Goal: Task Accomplishment & Management: Manage account settings

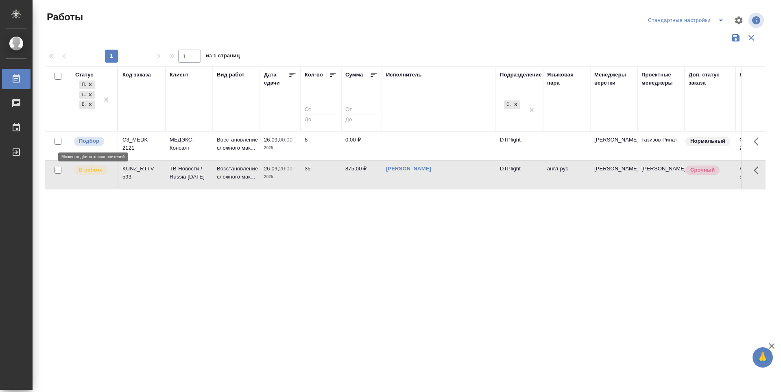
click at [92, 139] on p "Подбор" at bounding box center [89, 141] width 20 height 8
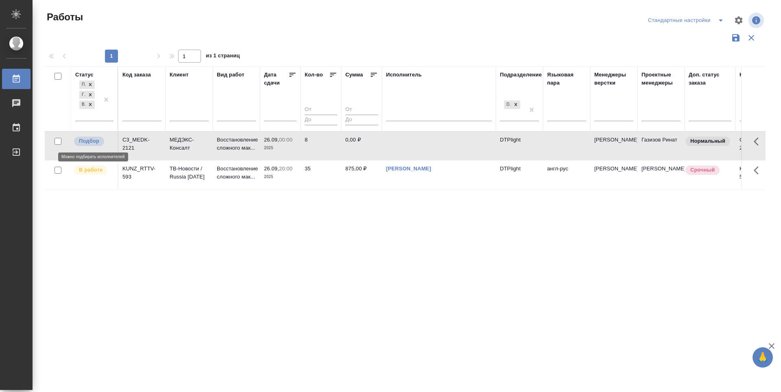
click at [92, 139] on p "Подбор" at bounding box center [89, 141] width 20 height 8
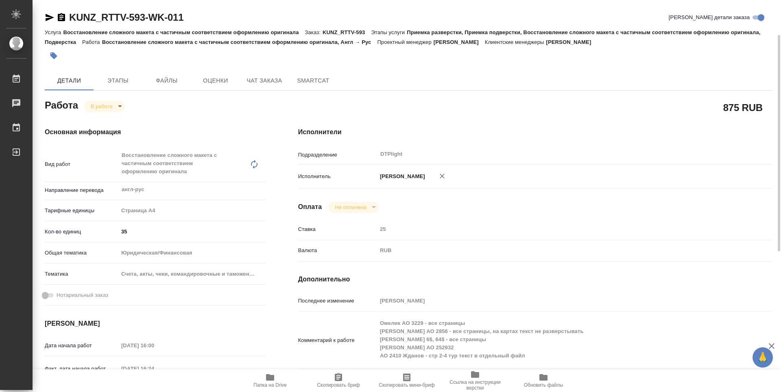
scroll to position [23, 0]
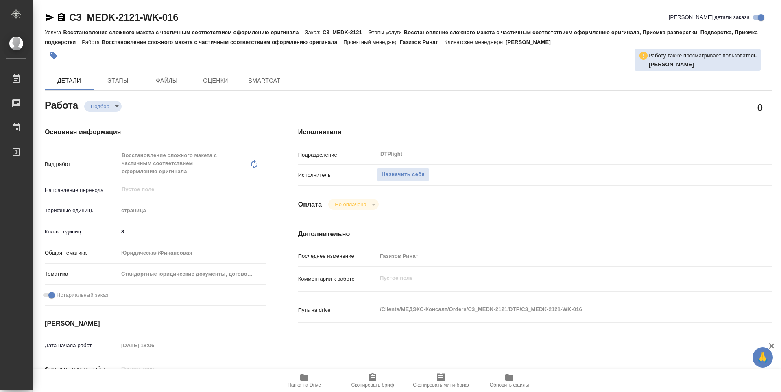
type textarea "x"
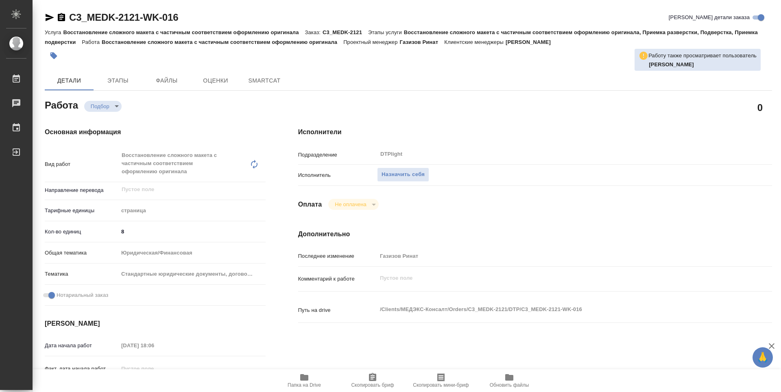
type textarea "x"
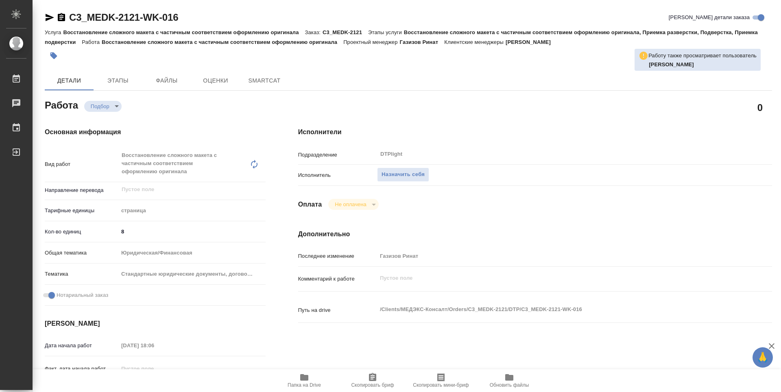
type textarea "x"
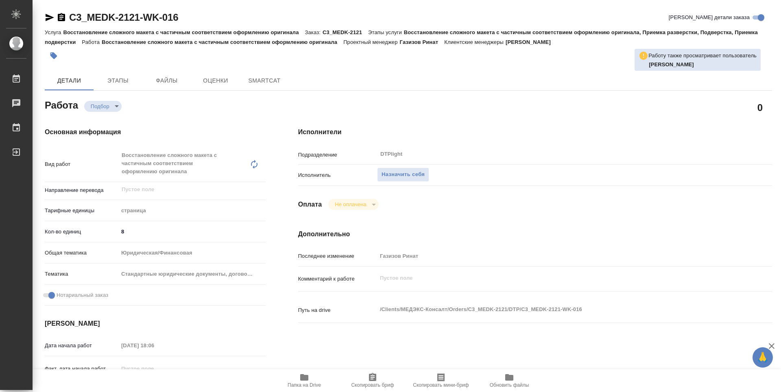
type textarea "x"
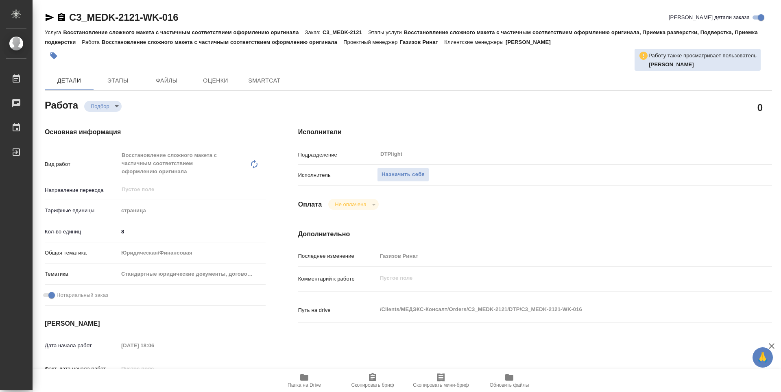
type textarea "x"
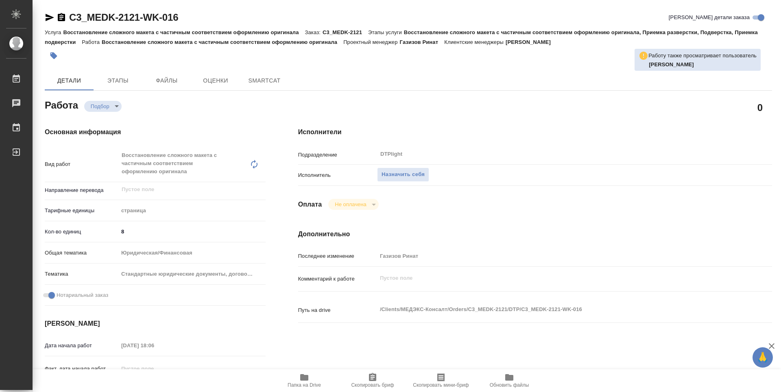
type textarea "x"
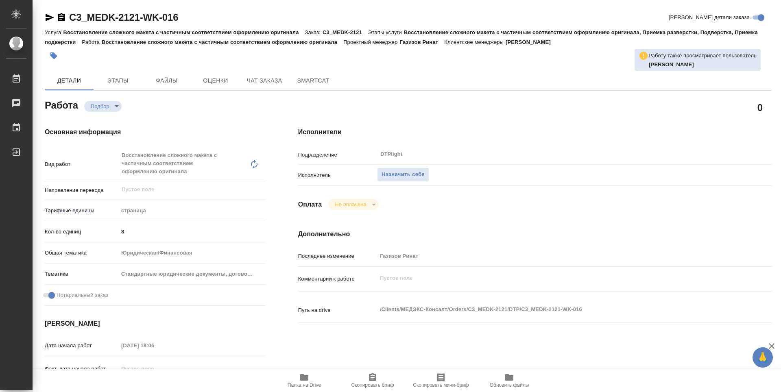
type textarea "x"
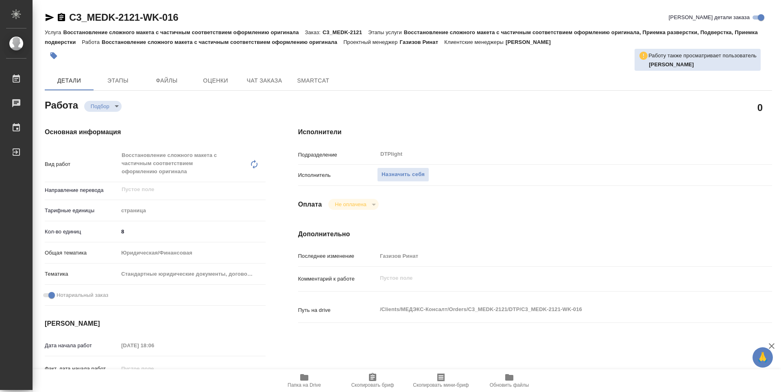
click at [308, 376] on icon "button" at bounding box center [304, 377] width 8 height 7
type textarea "x"
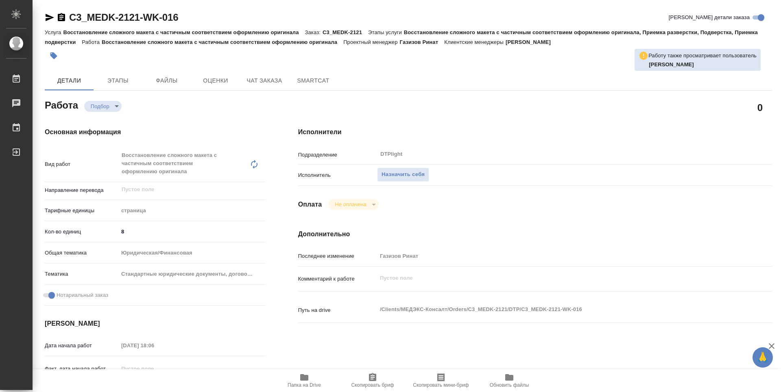
type textarea "x"
click at [464, 206] on div "Оплата Не оплачена notPayed" at bounding box center [535, 204] width 474 height 11
click at [548, 210] on div "Оплата Не оплачена notPayed" at bounding box center [535, 204] width 474 height 11
click at [419, 177] on span "Назначить себя" at bounding box center [403, 174] width 43 height 9
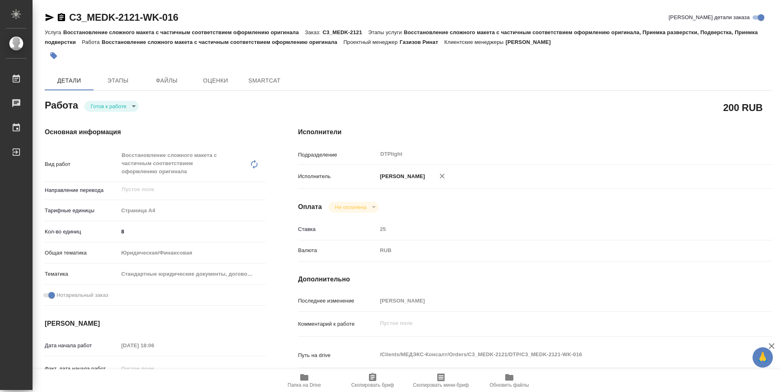
type textarea "x"
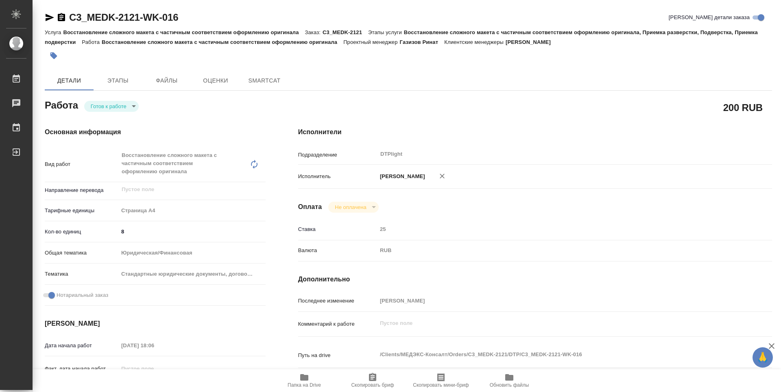
type textarea "x"
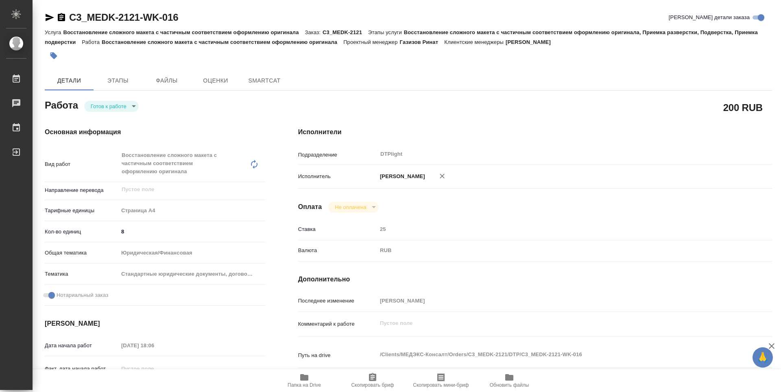
type textarea "x"
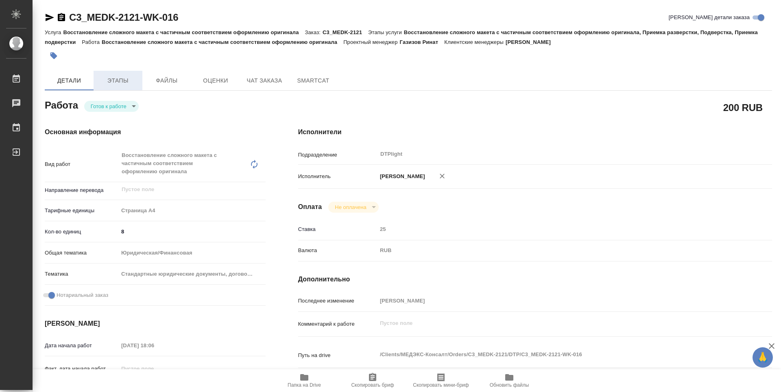
type textarea "x"
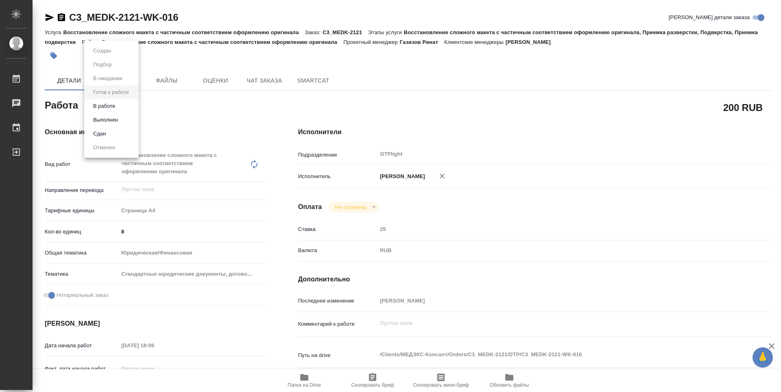
click at [118, 109] on body "🙏 .cls-1 fill:#fff; AWATERA Zubakova Viktoriya Работы Чаты График Выйти C3_MEDK…" at bounding box center [390, 196] width 781 height 392
type textarea "x"
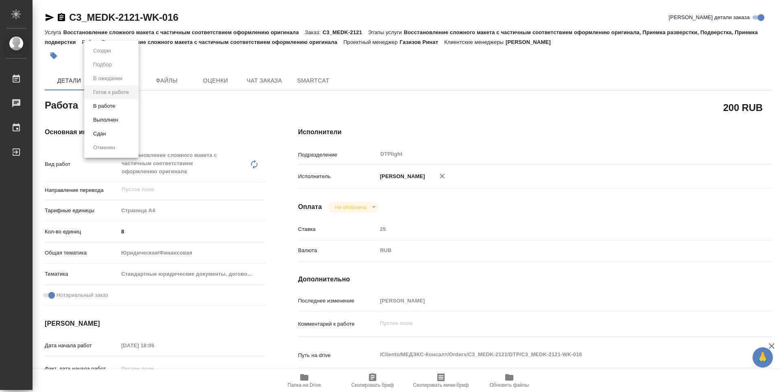
type textarea "x"
click at [118, 104] on button "В работе" at bounding box center [104, 106] width 27 height 9
type textarea "x"
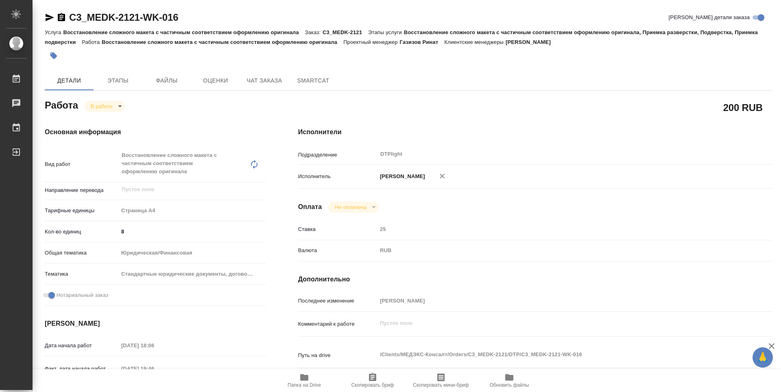
type textarea "x"
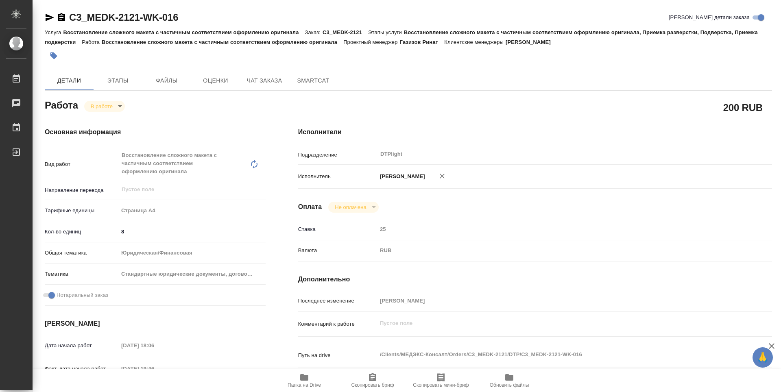
type textarea "x"
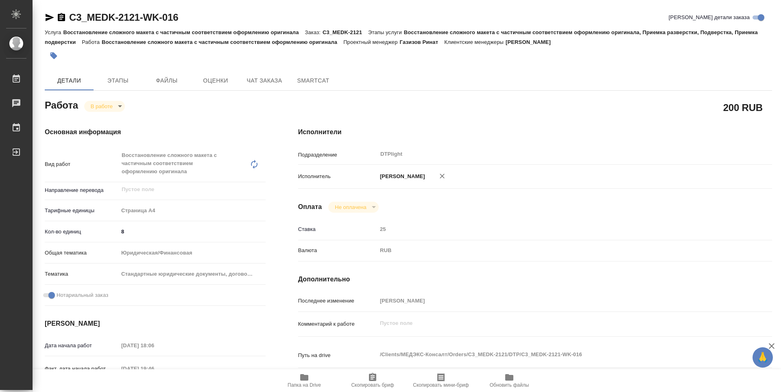
type textarea "x"
drag, startPoint x: 194, startPoint y: 17, endPoint x: 67, endPoint y: 15, distance: 126.9
click at [67, 15] on div "C3_MEDK-2121-WK-016 Кратко детали заказа" at bounding box center [408, 17] width 727 height 13
copy link "C3_MEDK-2121-WK-016"
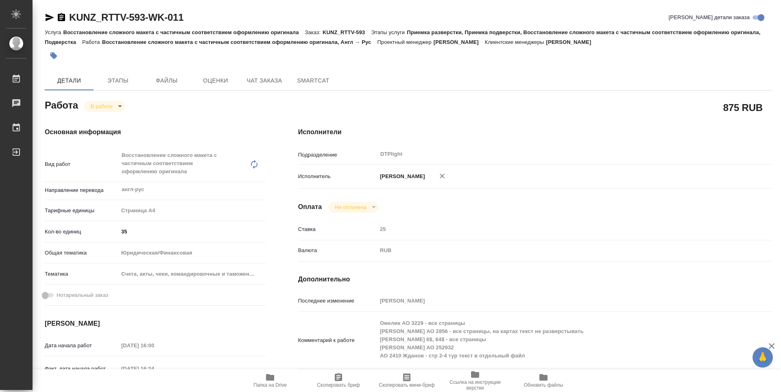
scroll to position [23, 0]
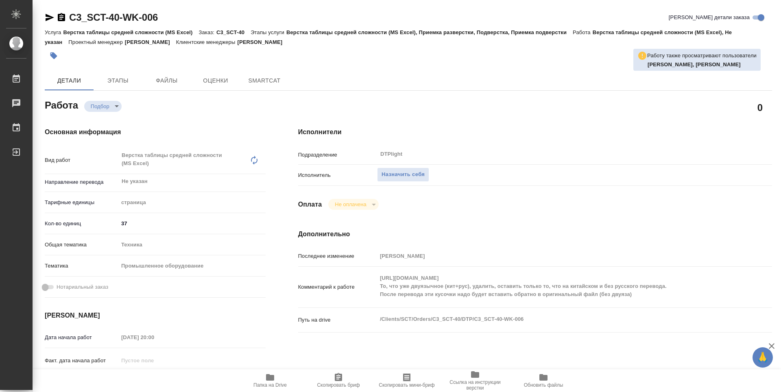
type textarea "x"
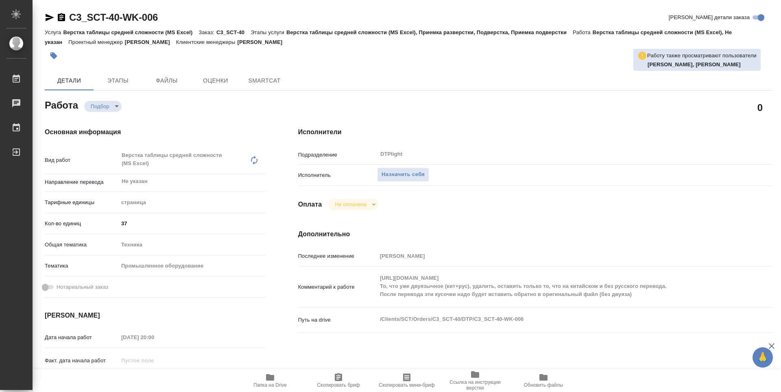
type textarea "x"
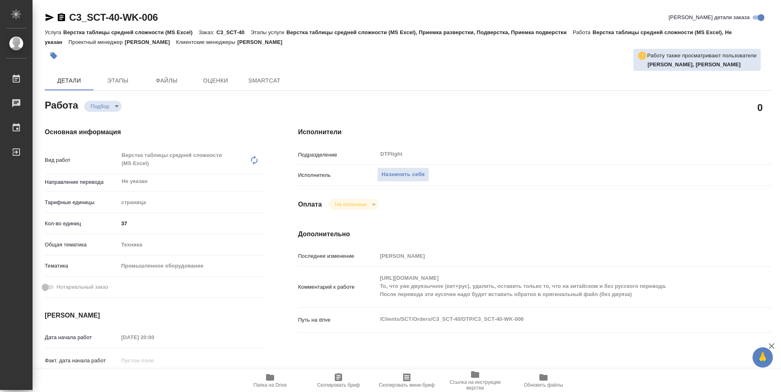
type textarea "x"
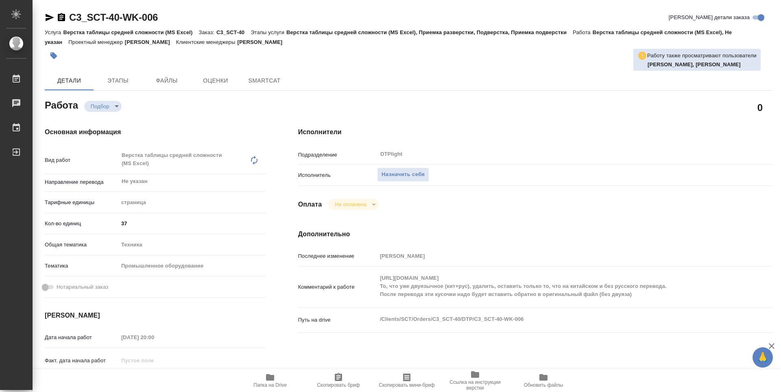
type textarea "x"
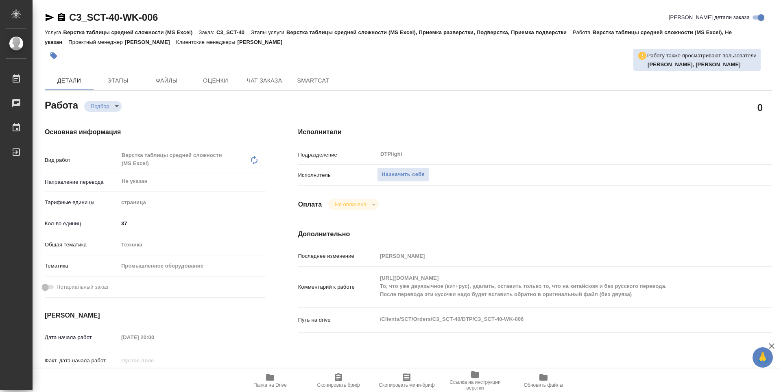
type textarea "x"
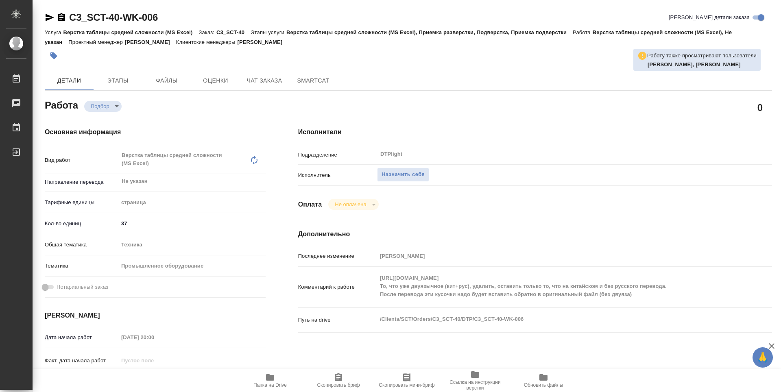
type textarea "x"
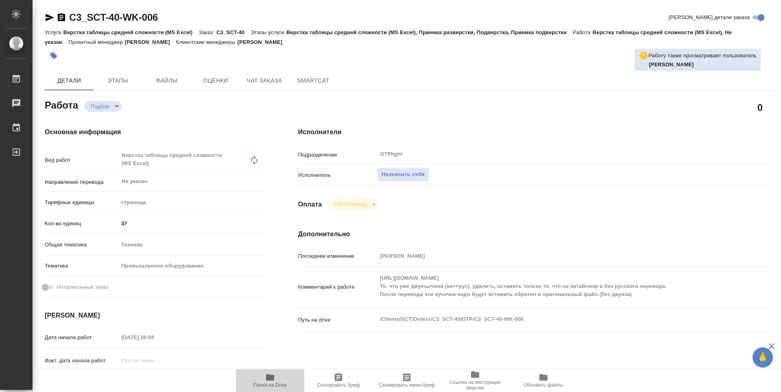
click at [273, 374] on icon "button" at bounding box center [270, 378] width 10 height 10
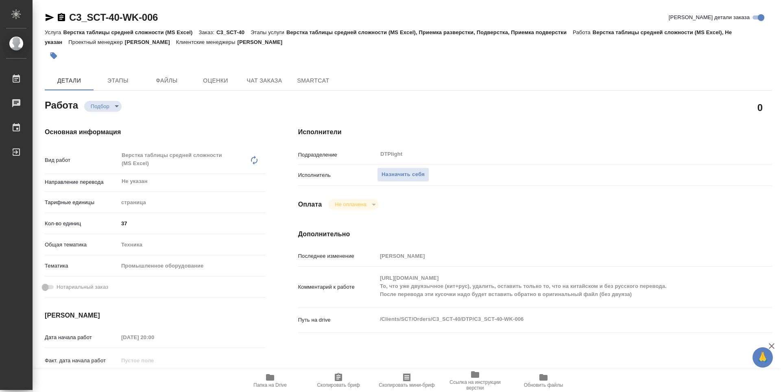
click at [47, 17] on icon "button" at bounding box center [50, 18] width 10 height 10
type textarea "x"
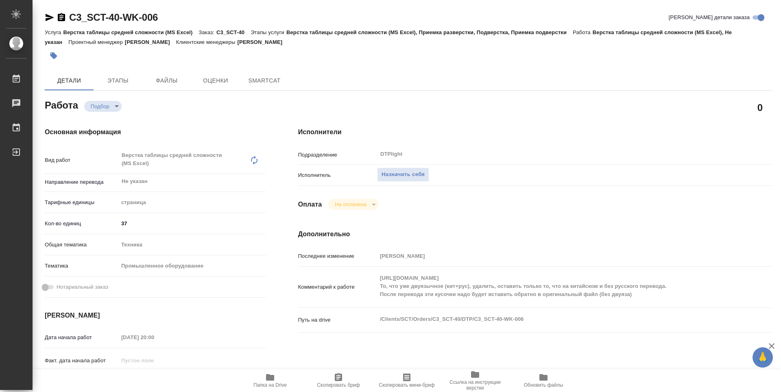
type textarea "x"
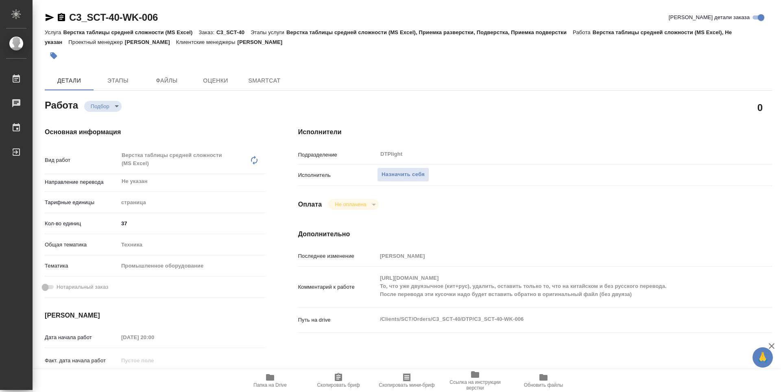
type textarea "x"
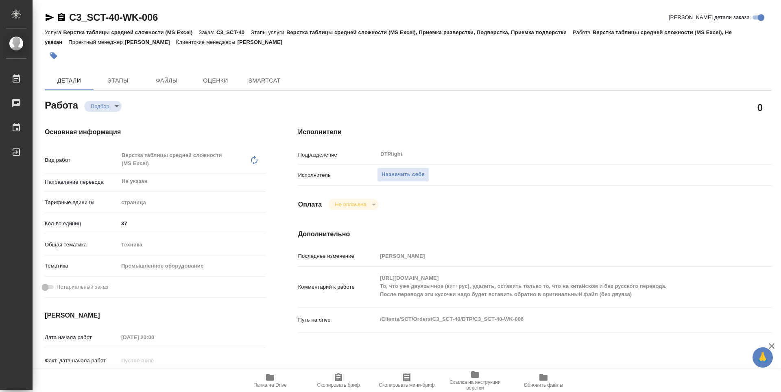
type textarea "x"
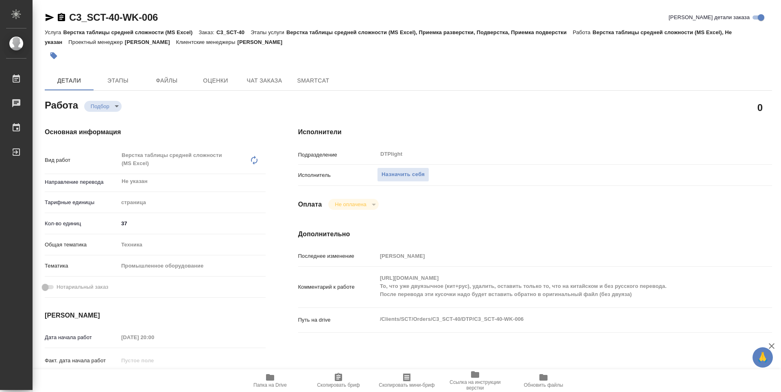
type textarea "x"
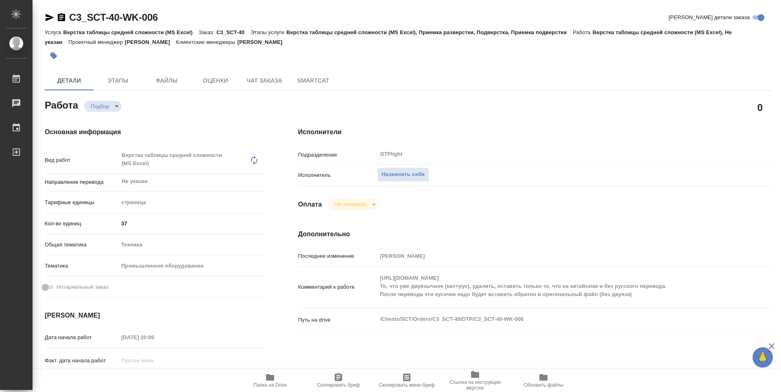
type textarea "x"
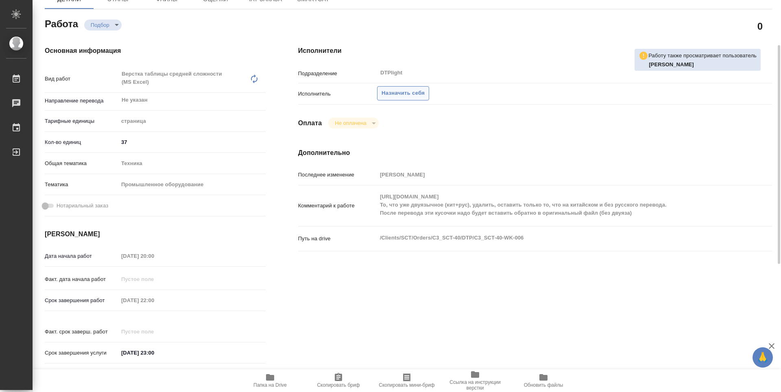
click at [403, 97] on span "Назначить себя" at bounding box center [403, 93] width 43 height 9
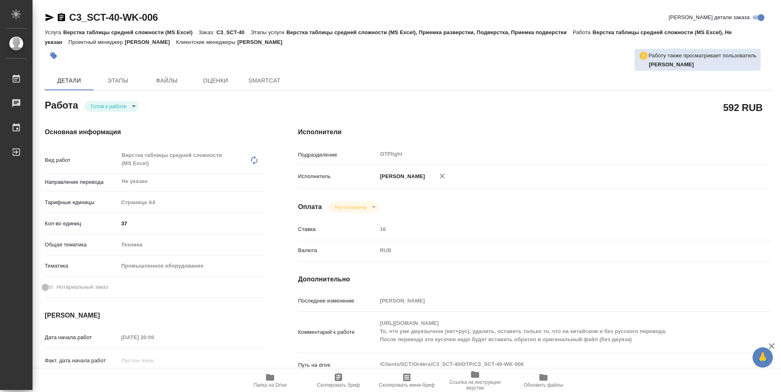
type textarea "x"
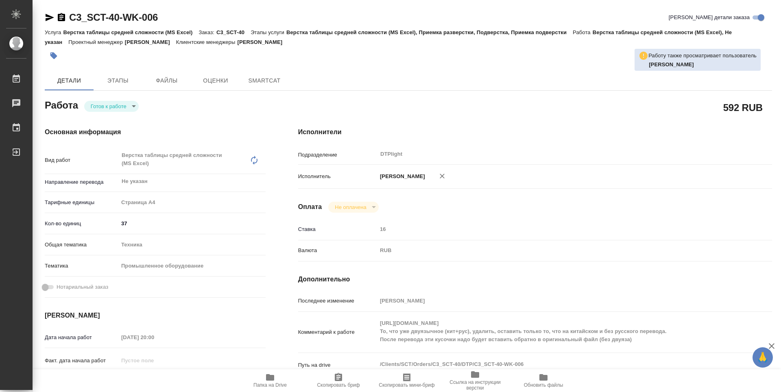
type textarea "x"
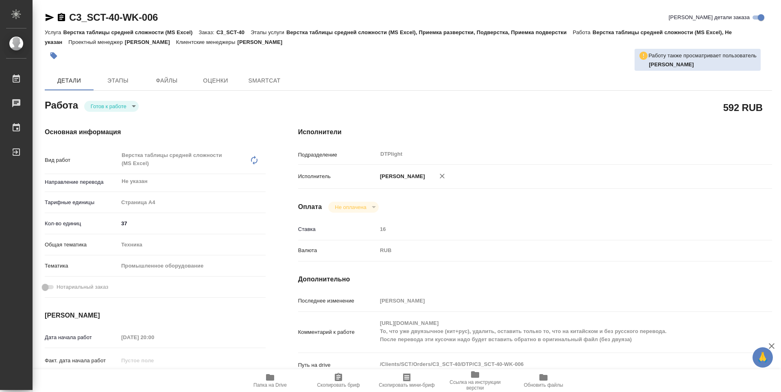
type textarea "x"
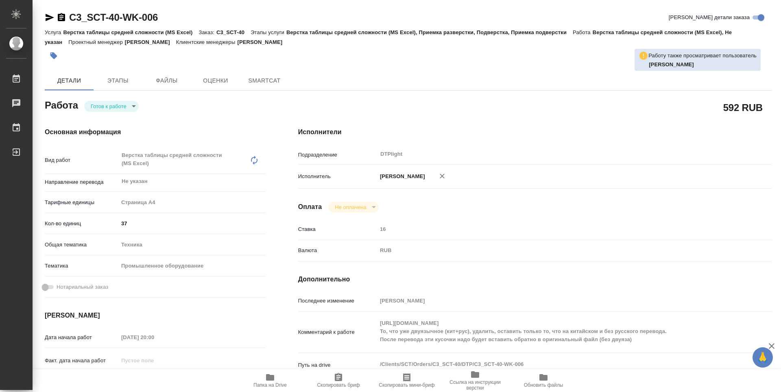
type textarea "x"
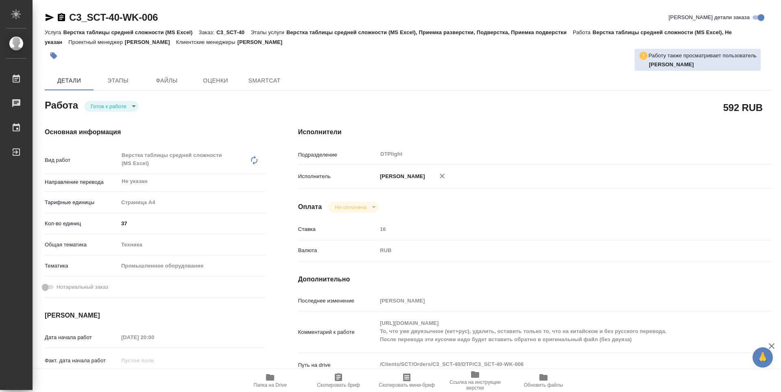
type textarea "x"
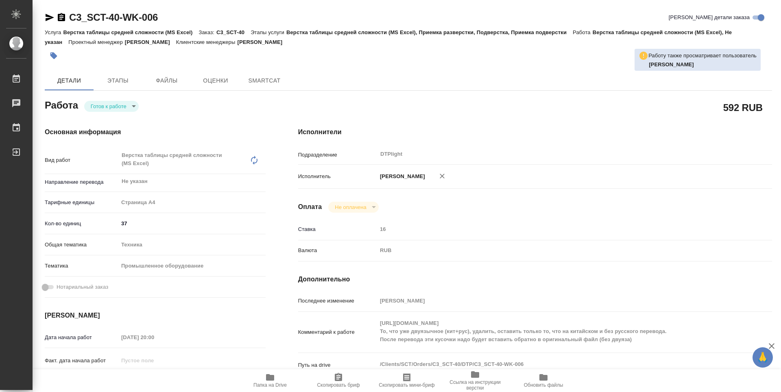
type textarea "x"
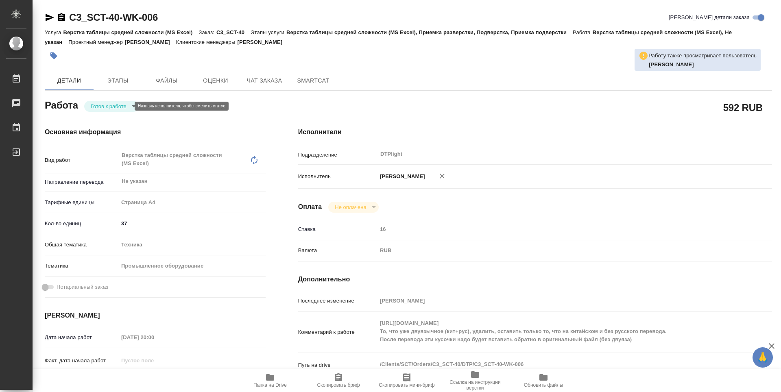
click at [116, 105] on body "🙏 .cls-1 fill:#fff; AWATERA Zubakova Viktoriya Работы Чаты График Выйти C3_SCT-…" at bounding box center [390, 196] width 781 height 392
click at [115, 105] on button "В работе" at bounding box center [104, 106] width 27 height 9
type textarea "x"
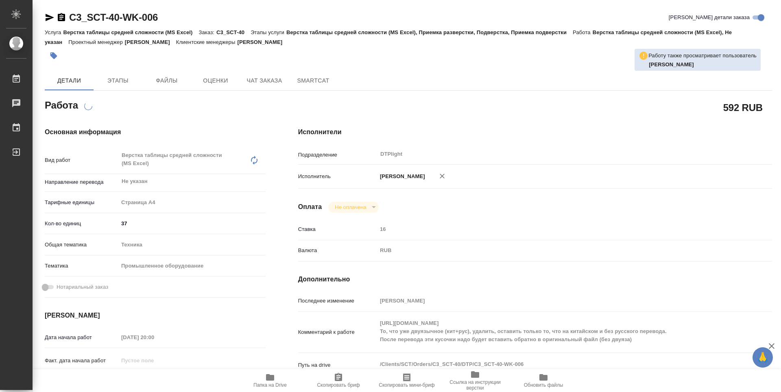
type textarea "x"
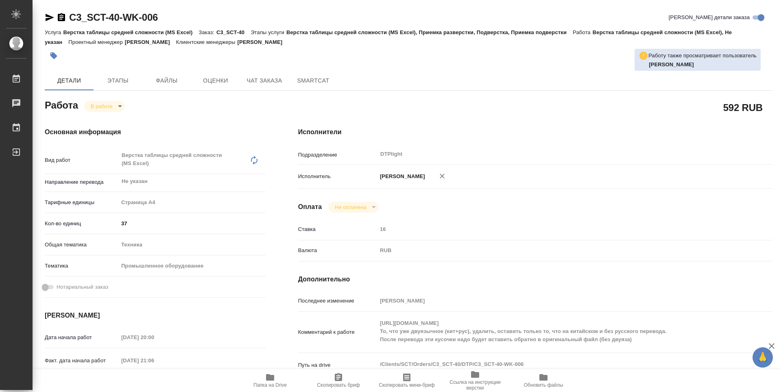
type textarea "x"
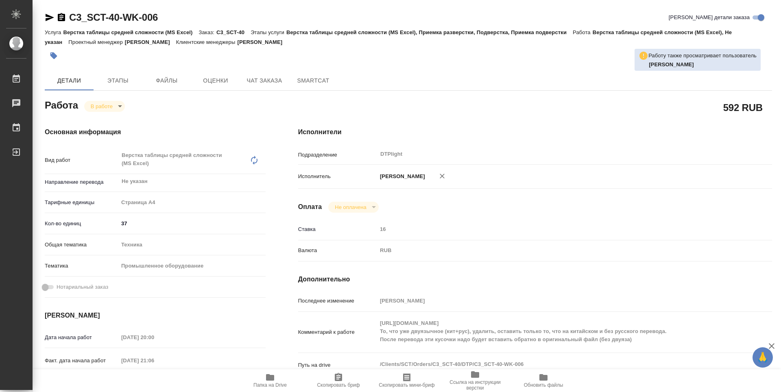
type textarea "x"
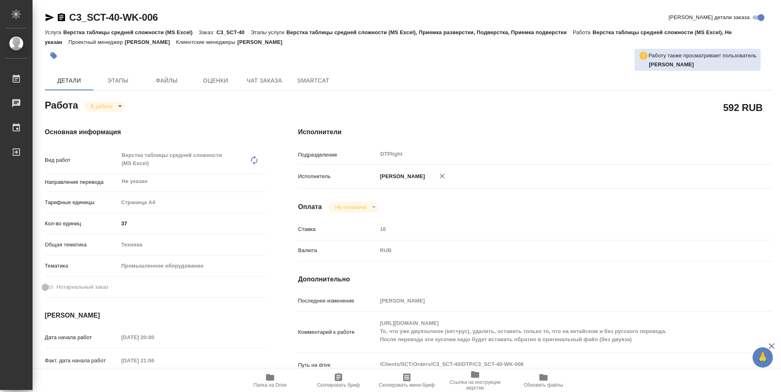
type textarea "x"
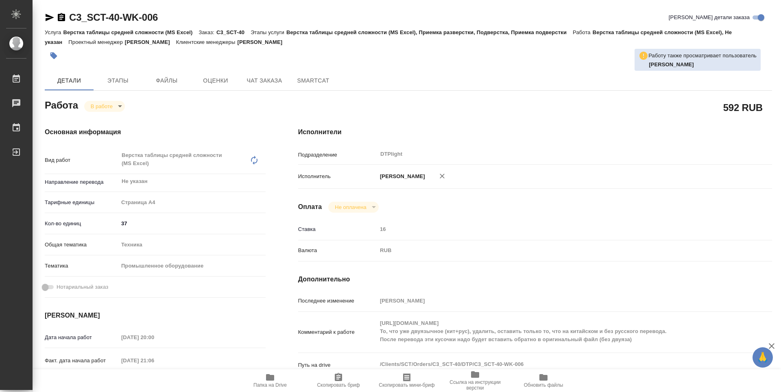
type textarea "x"
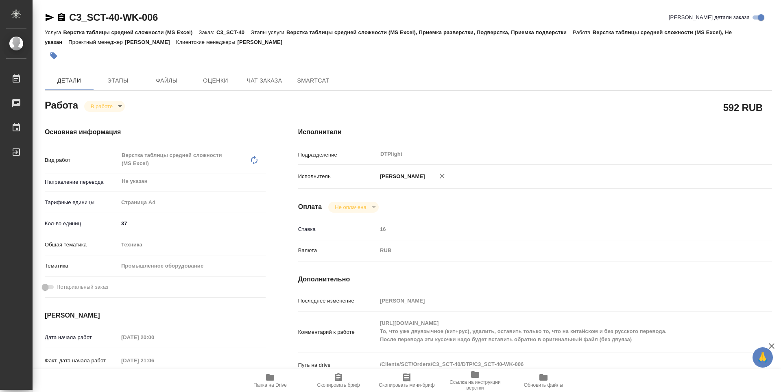
type textarea "x"
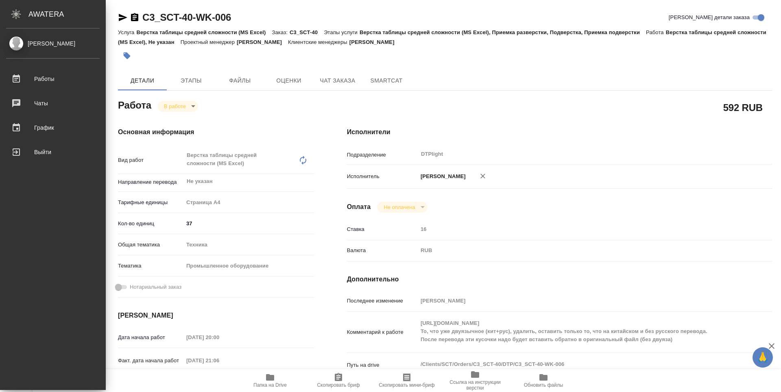
type textarea "x"
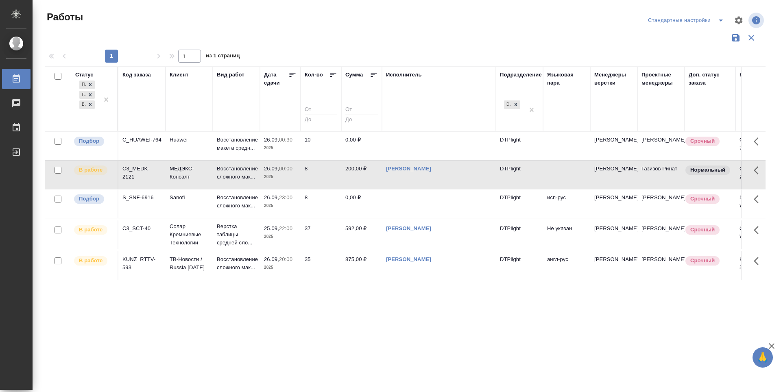
click at [295, 75] on icon at bounding box center [292, 75] width 8 height 8
